Goal: Obtain resource: Obtain resource

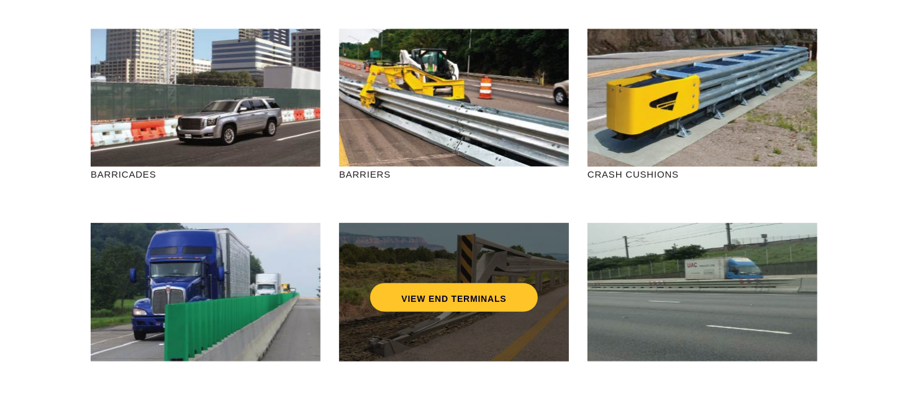
scroll to position [124, 0]
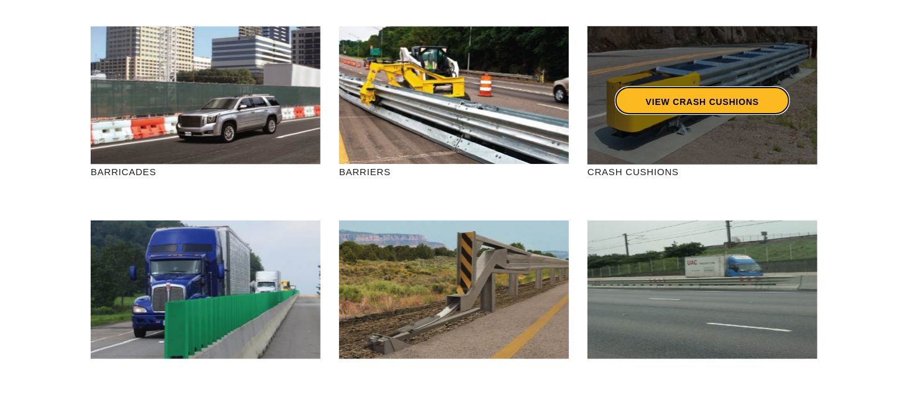
click at [659, 107] on link "VIEW CRASH CUSHIONS" at bounding box center [702, 100] width 175 height 29
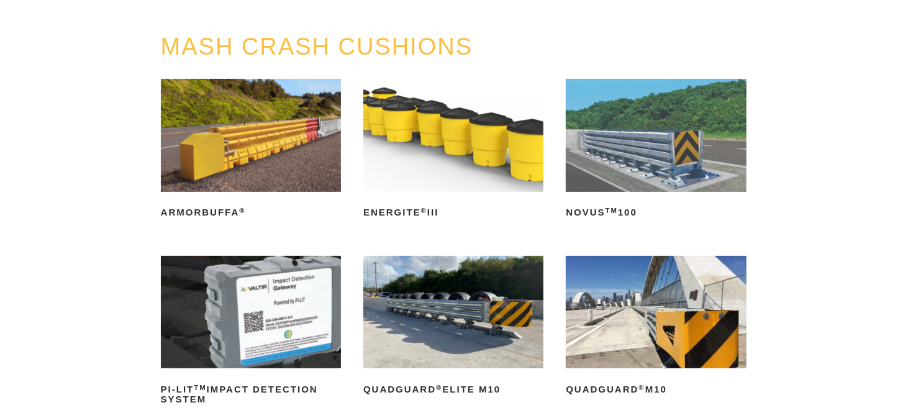
scroll to position [186, 0]
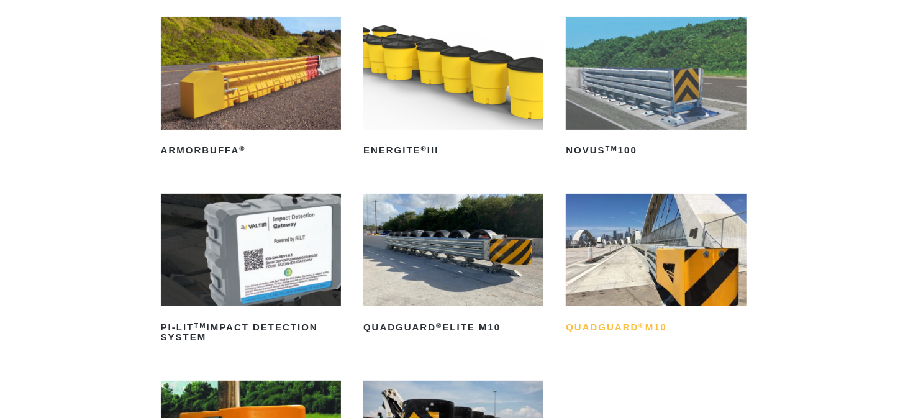
click at [650, 325] on h2 "QuadGuard ® M10" at bounding box center [656, 327] width 180 height 20
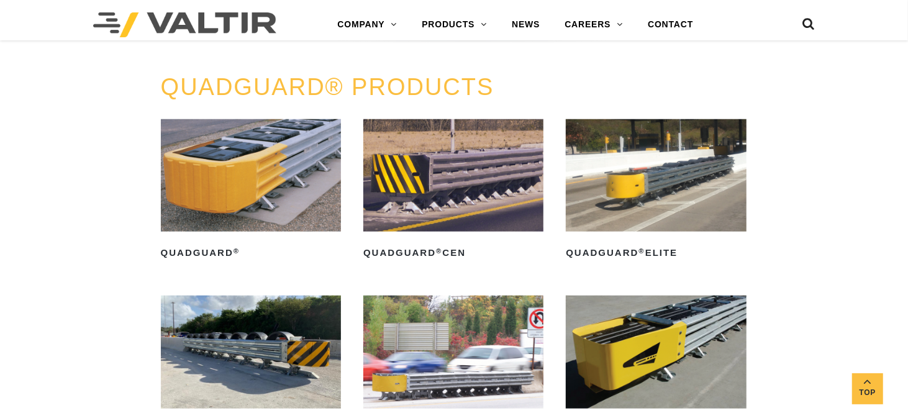
scroll to position [869, 0]
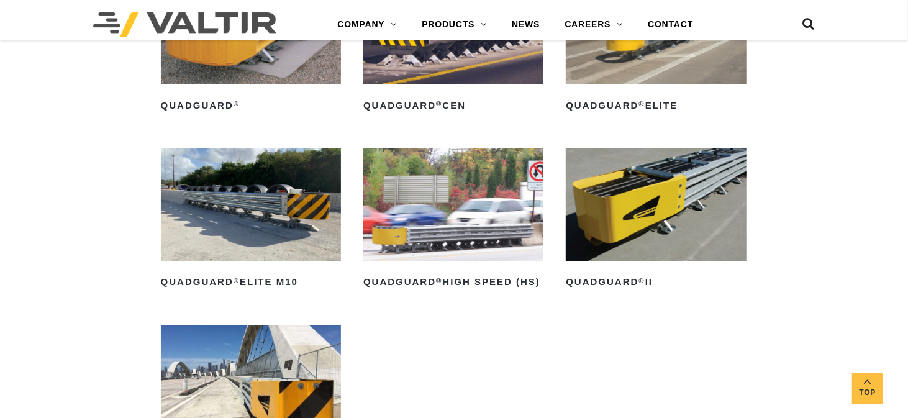
click at [682, 235] on img at bounding box center [656, 204] width 180 height 113
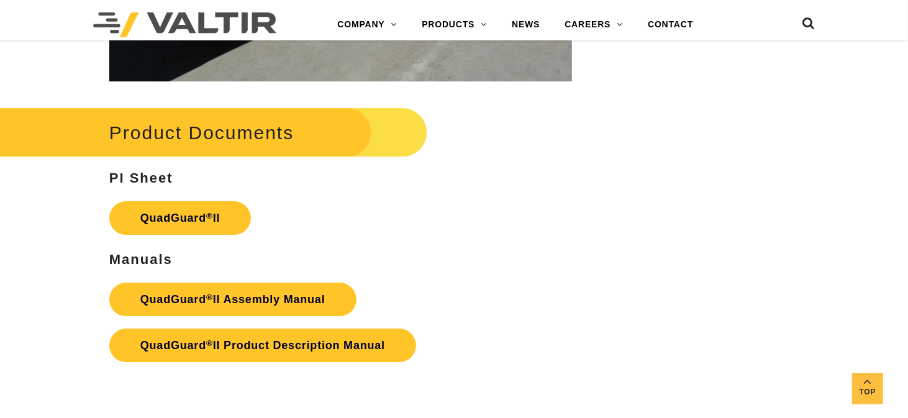
scroll to position [2483, 0]
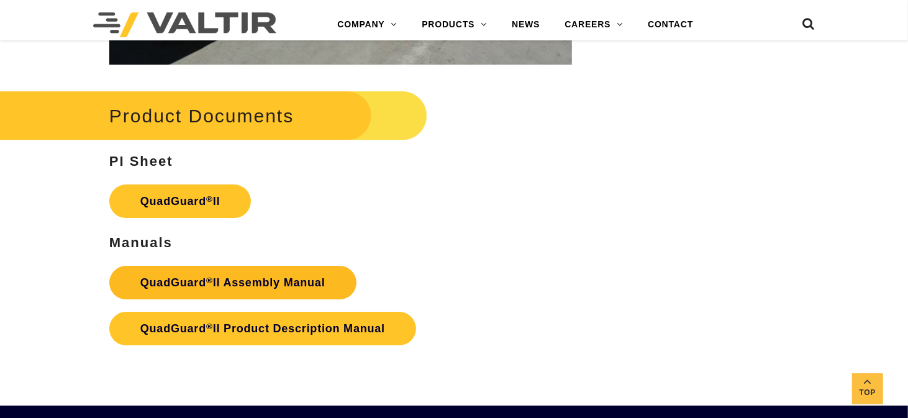
click at [248, 266] on link "QuadGuard ® II Assembly Manual" at bounding box center [232, 283] width 247 height 34
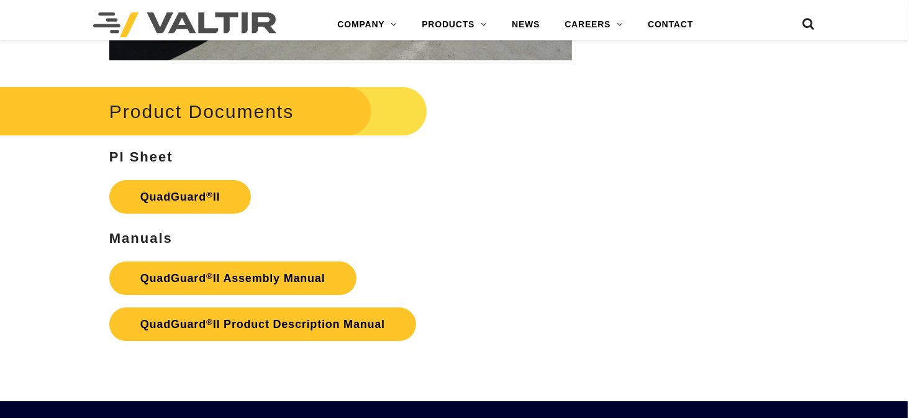
scroll to position [2483, 0]
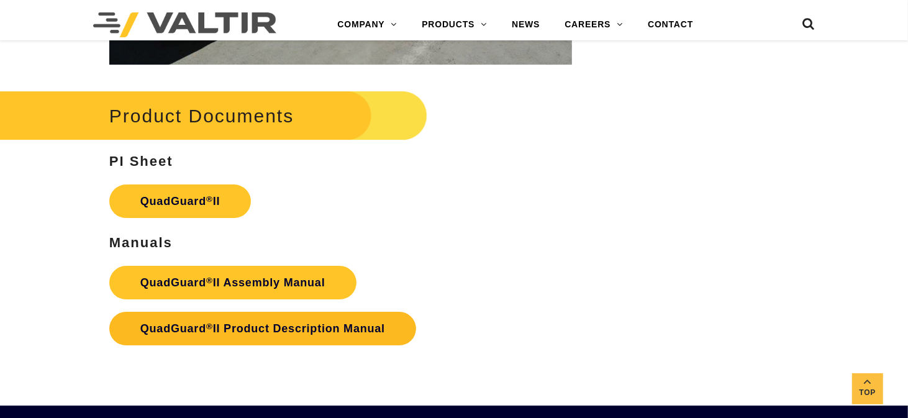
click at [348, 322] on strong "QuadGuard ® II Product Description Manual" at bounding box center [262, 328] width 245 height 12
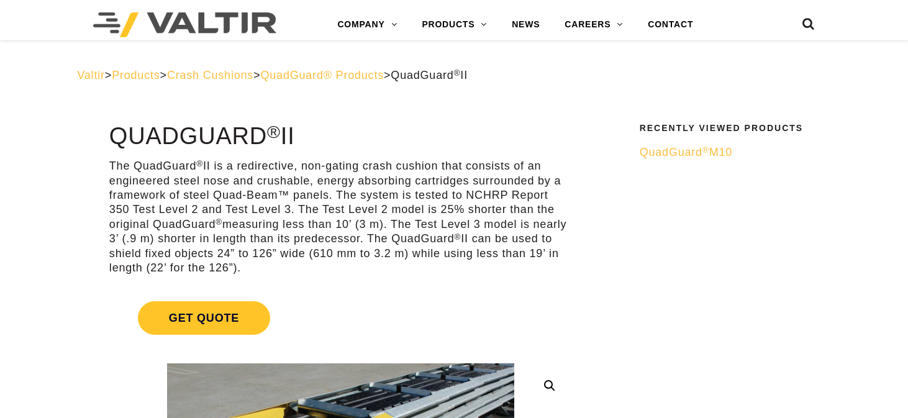
scroll to position [2488, 0]
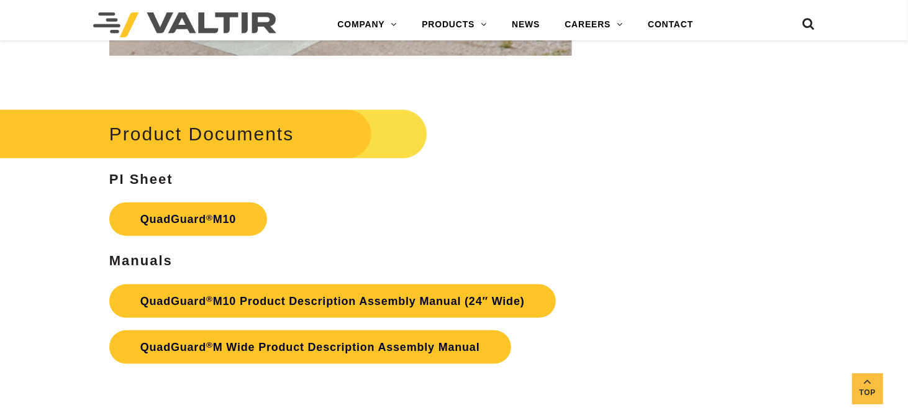
scroll to position [3787, 0]
